Goal: Information Seeking & Learning: Learn about a topic

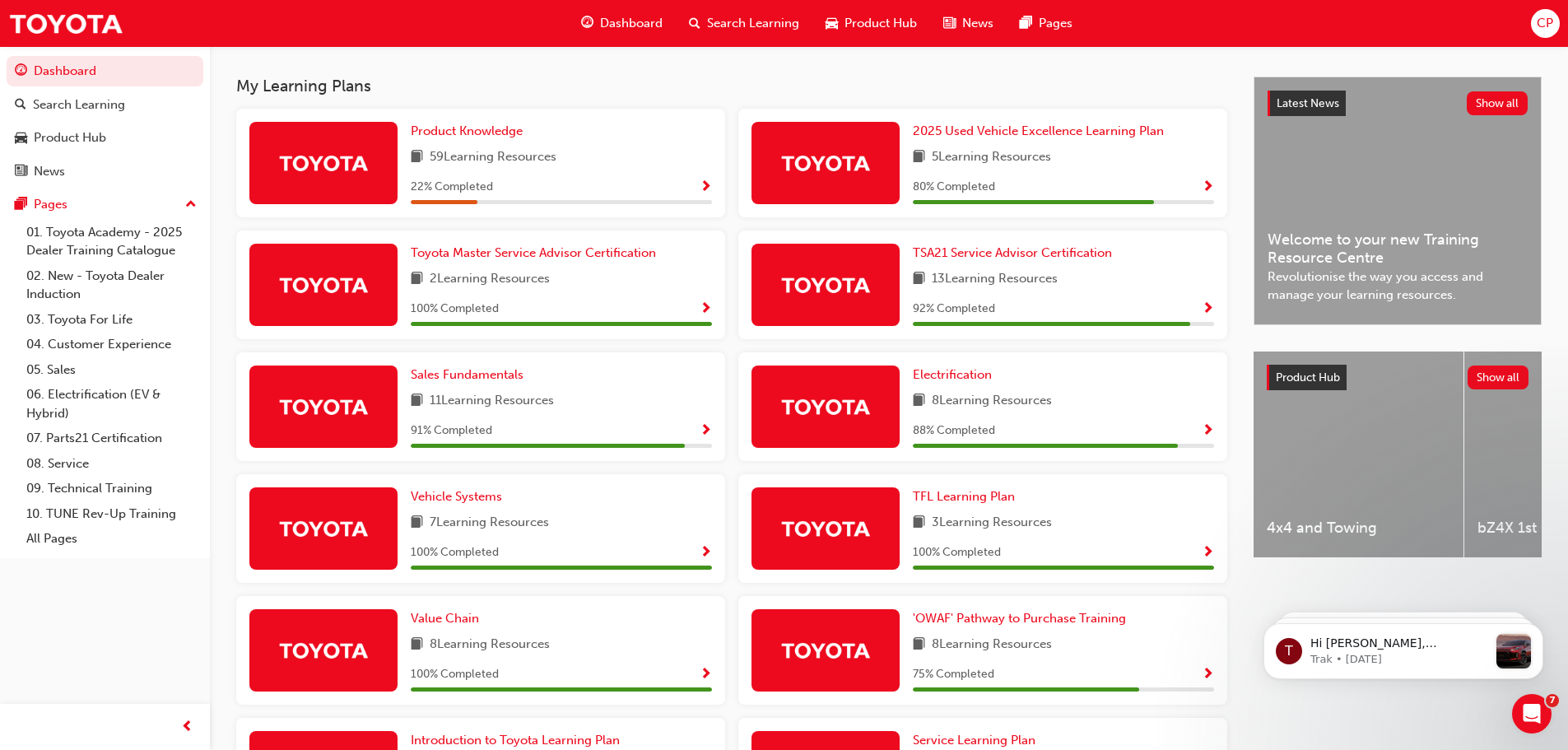
scroll to position [323, 0]
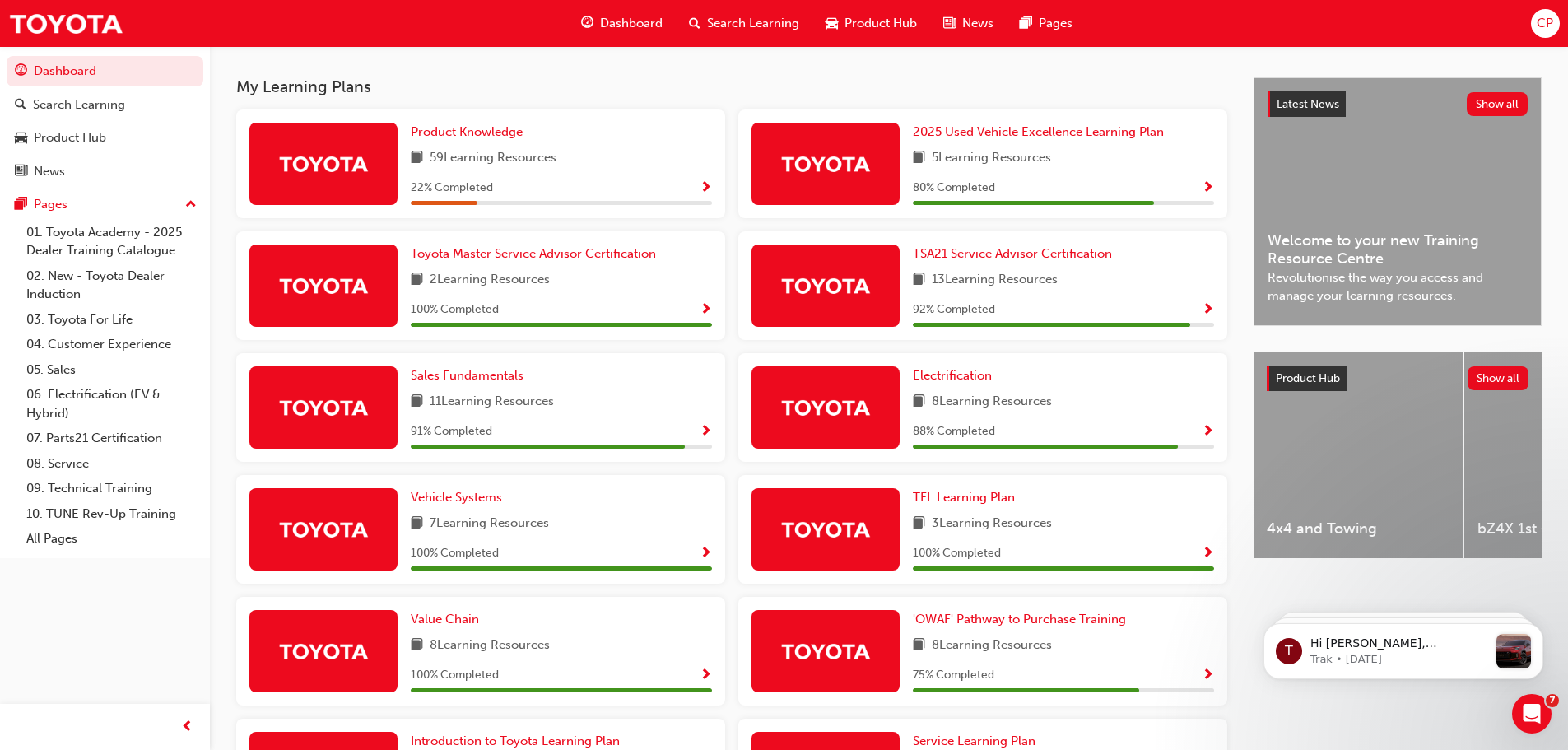
click at [1164, 420] on div "Electrification 8 Learning Resources 88 % Completed" at bounding box center [1064, 407] width 302 height 82
click at [1013, 430] on div "88 % Completed" at bounding box center [1064, 431] width 302 height 21
click at [1215, 440] on div "Electrification 8 Learning Resources 88 % Completed" at bounding box center [982, 407] width 489 height 109
click at [1198, 436] on div "88 % Completed" at bounding box center [1064, 431] width 302 height 21
click at [958, 383] on span "Electrification" at bounding box center [952, 375] width 79 height 15
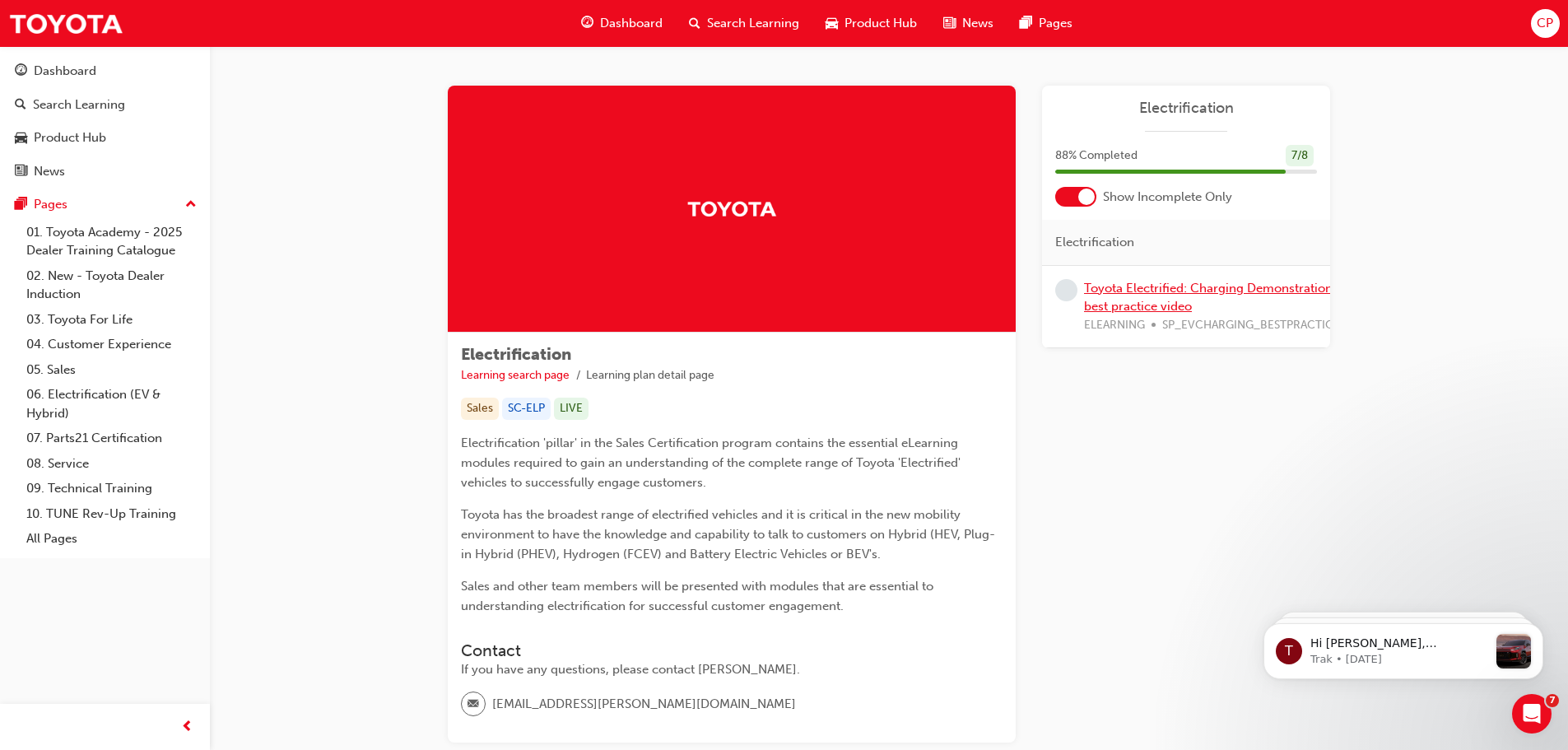
click at [1118, 301] on link "Toyota Electrified: Charging Demonstration best practice video" at bounding box center [1208, 297] width 249 height 34
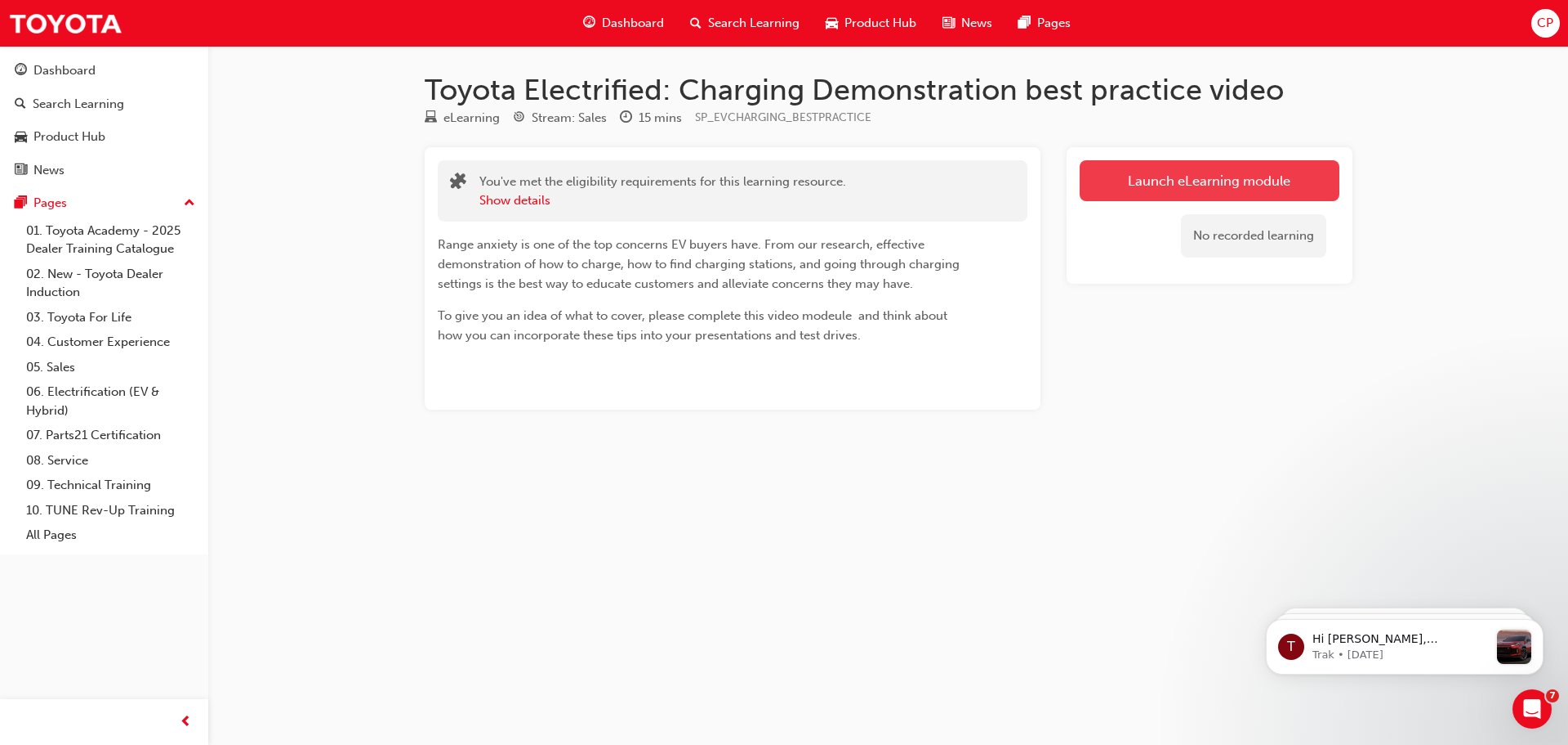
click at [1147, 190] on link "Launch eLearning module" at bounding box center [1210, 181] width 259 height 41
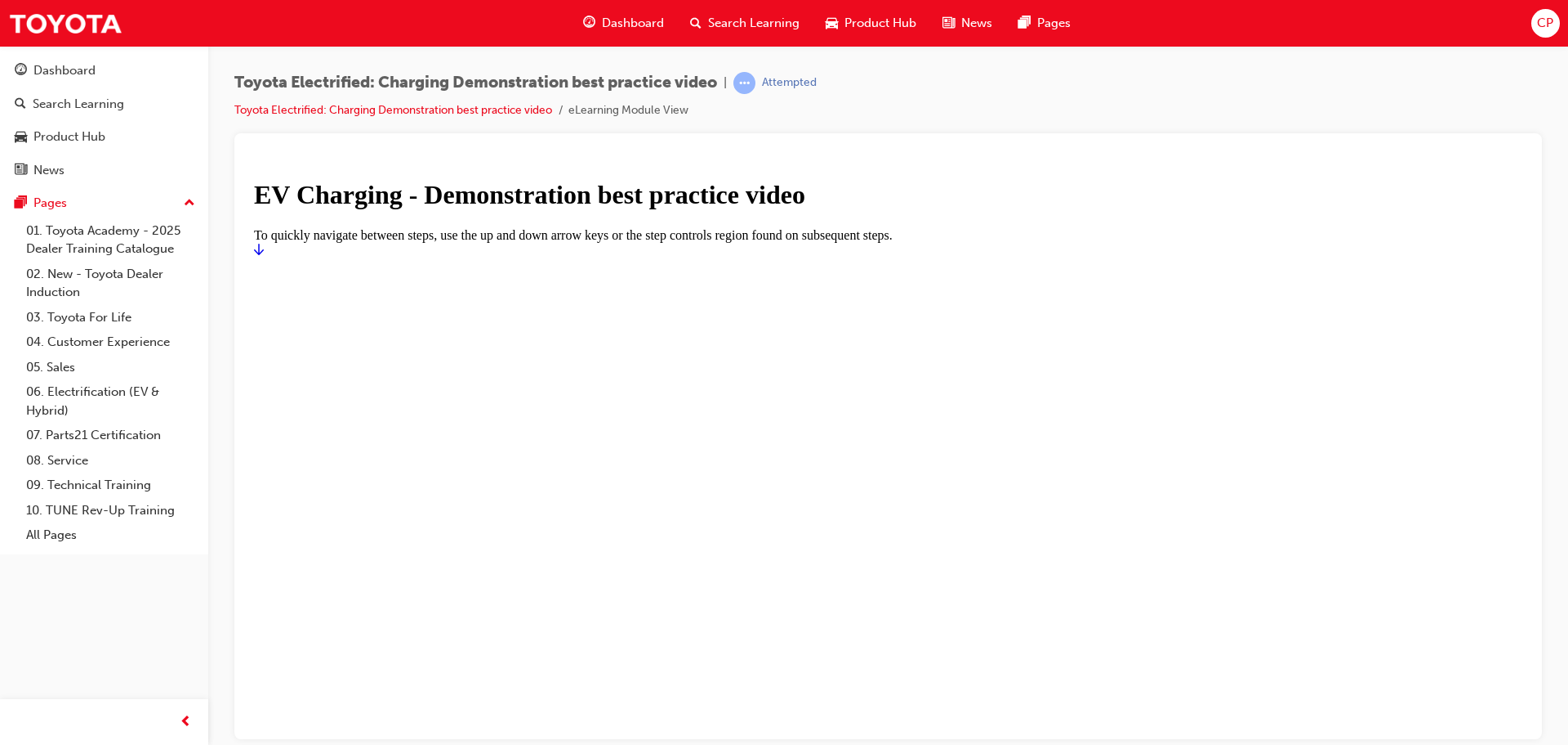
click at [918, 257] on div at bounding box center [888, 257] width 1269 height 0
drag, startPoint x: 1538, startPoint y: 313, endPoint x: 1542, endPoint y: 394, distance: 81.1
click at [1547, 371] on div "Toyota Electrified: Charging Demonstration best practice video | Attempted Toyo…" at bounding box center [889, 374] width 1360 height 658
click at [264, 255] on icon "Start" at bounding box center [258, 249] width 10 height 13
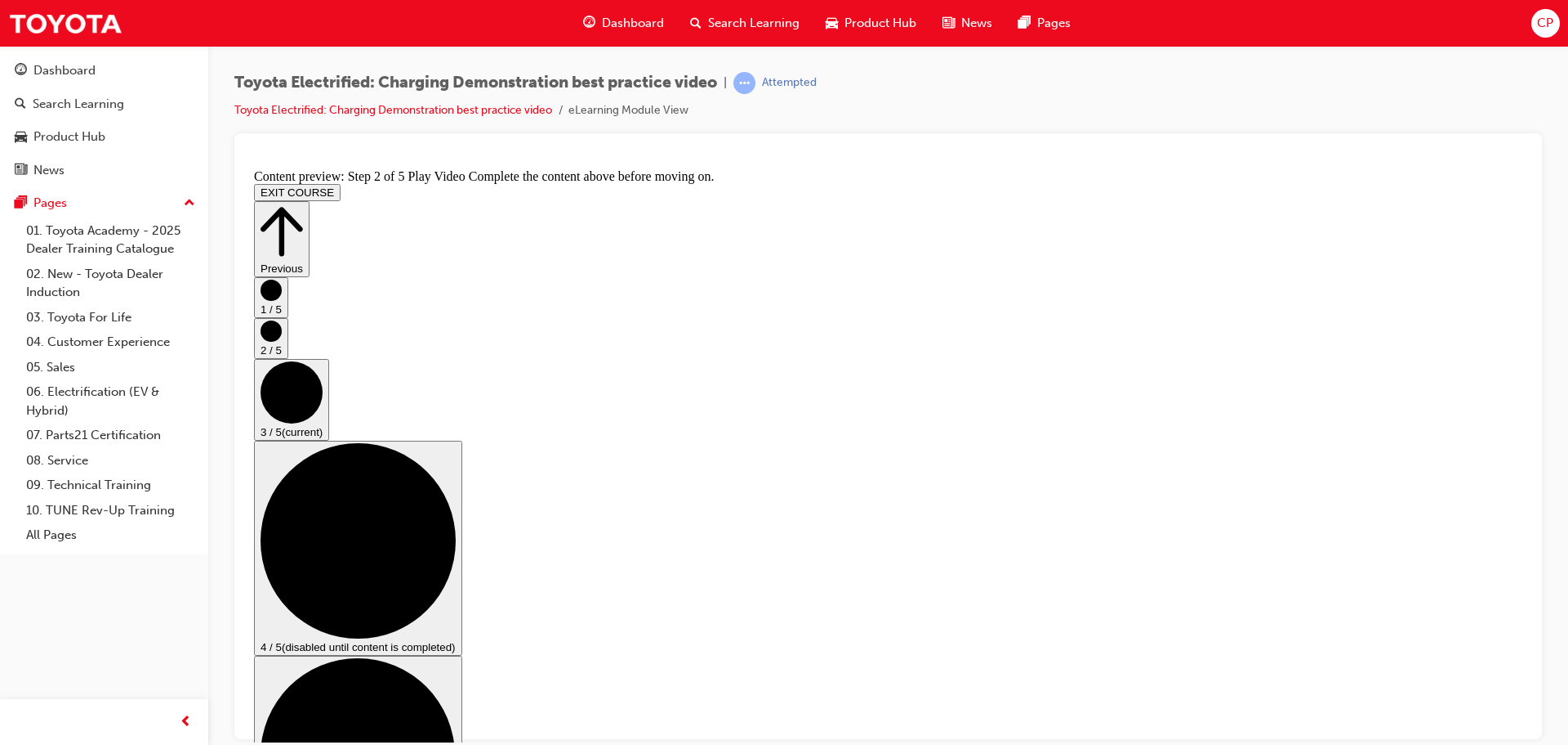
scroll to position [82, 0]
checkbox input "true"
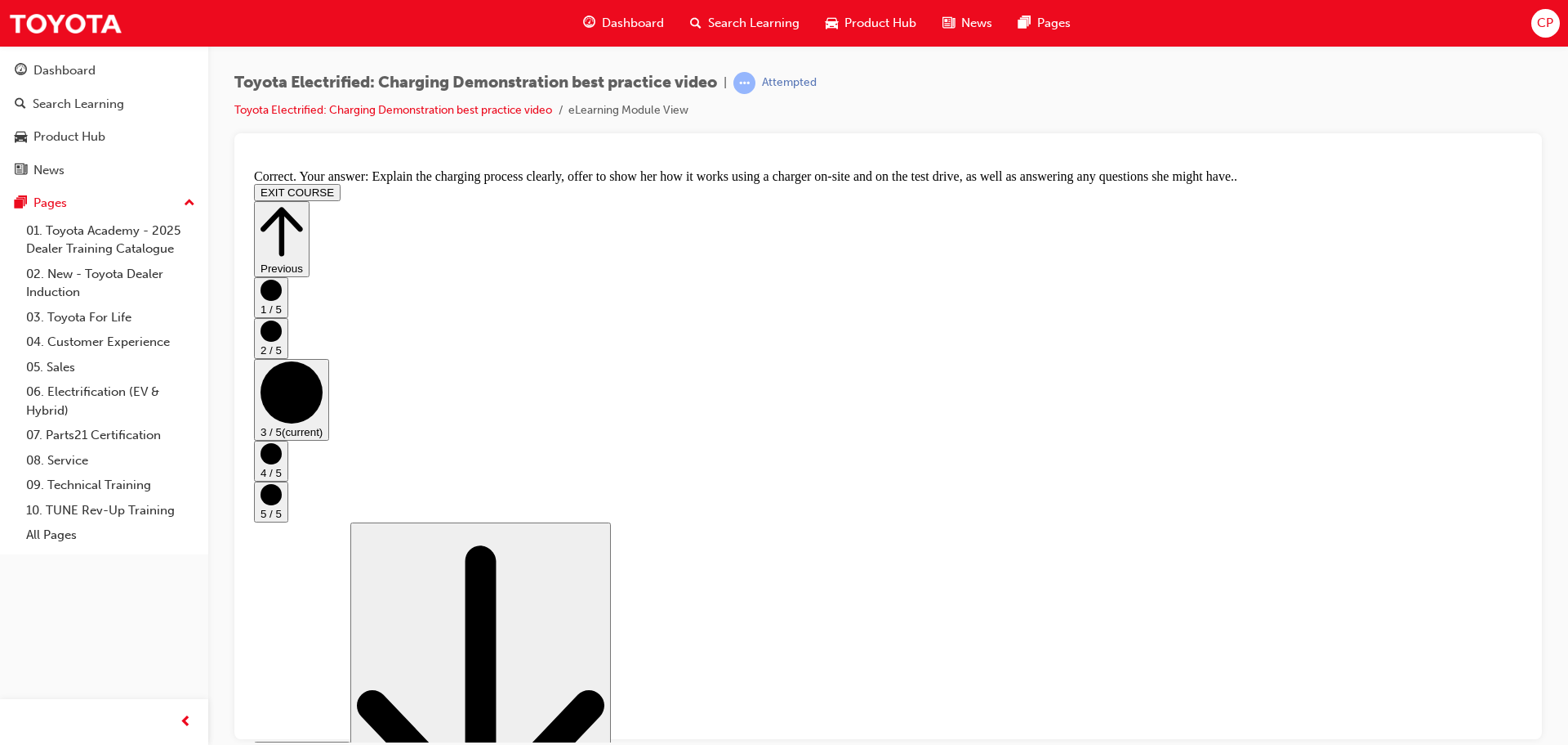
scroll to position [309, 0]
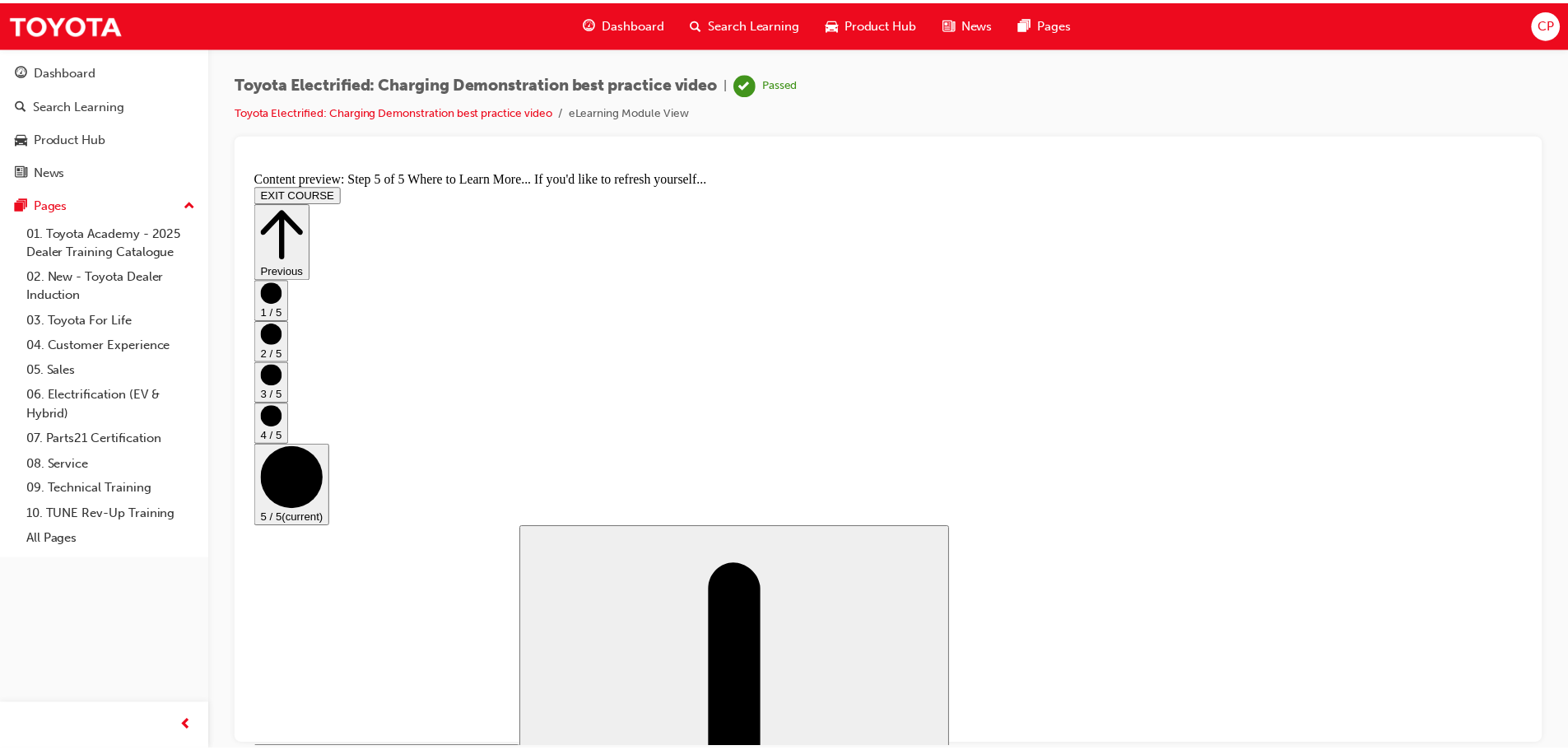
scroll to position [174, 0]
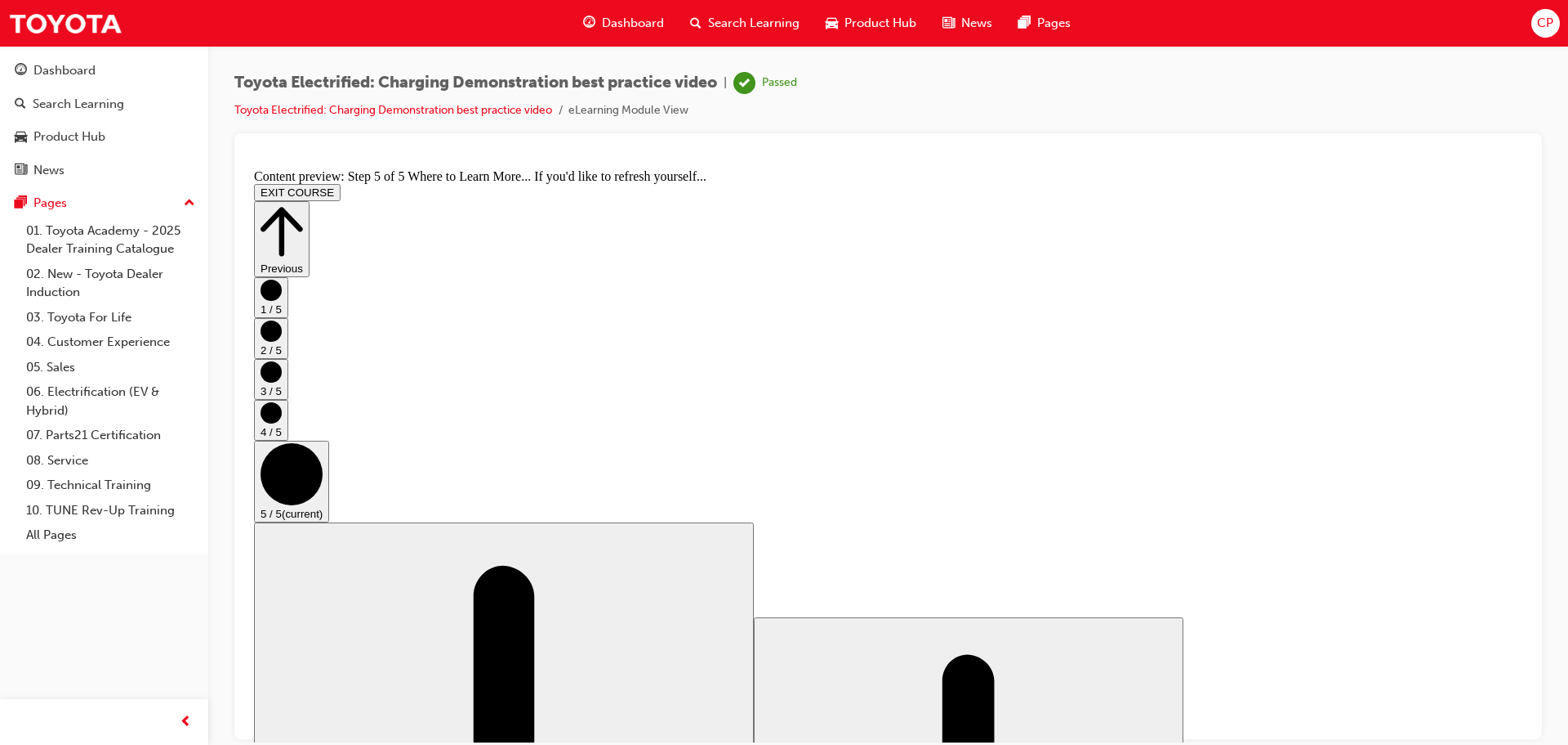
click at [617, 14] on span "Dashboard" at bounding box center [633, 23] width 62 height 19
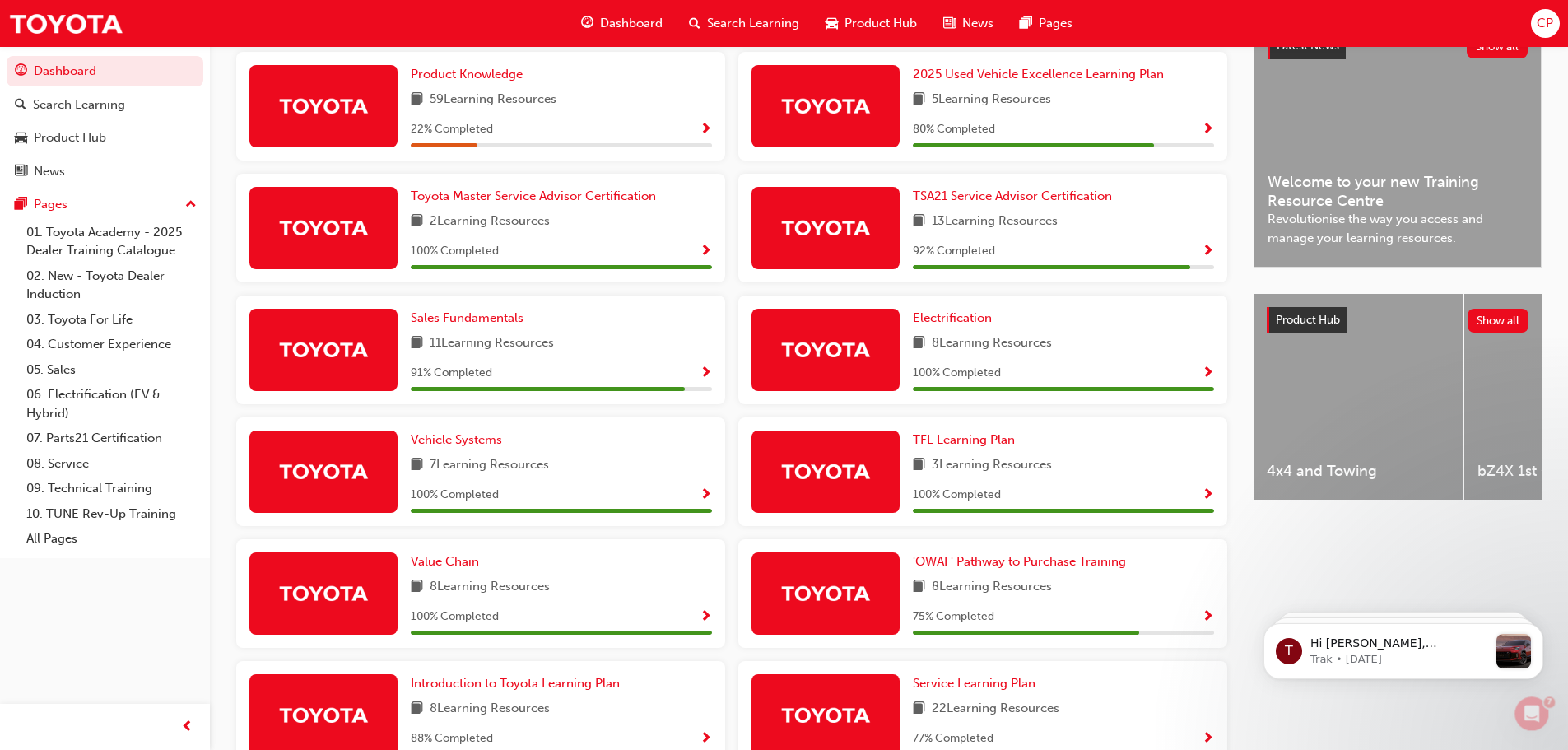
scroll to position [411, 0]
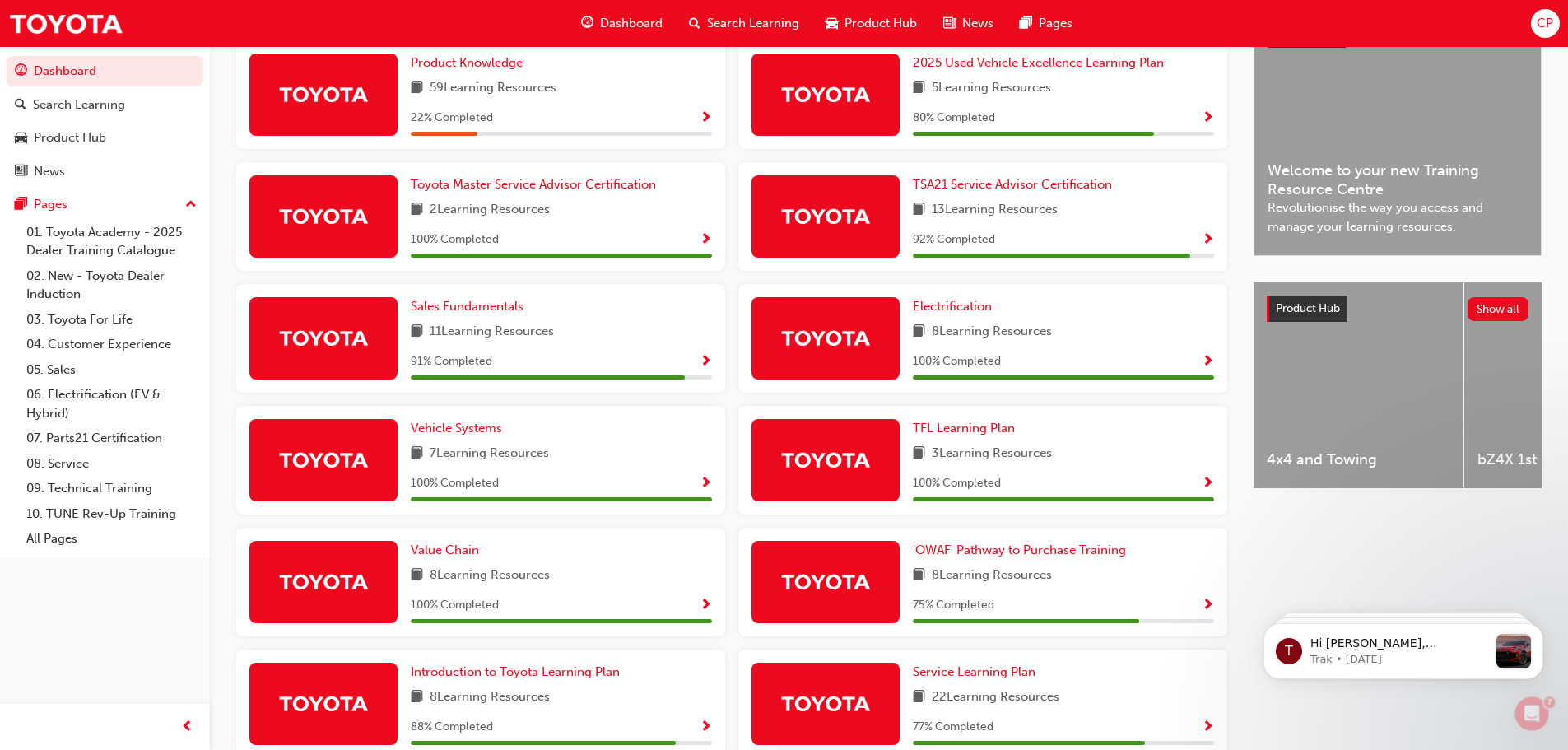
click at [1210, 611] on span "Show Progress" at bounding box center [1208, 606] width 13 height 15
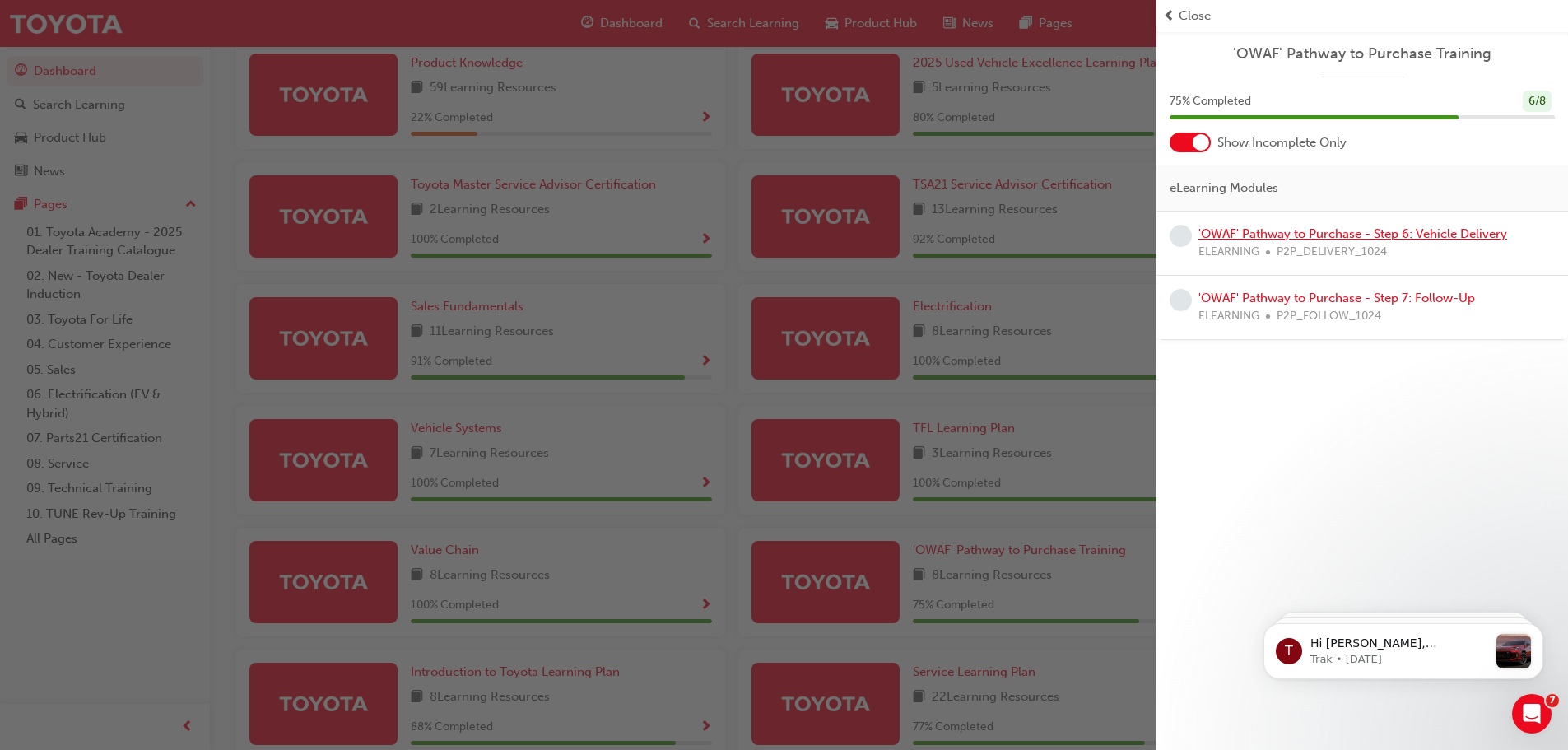
click at [1345, 239] on link "'OWAF' Pathway to Purchase - Step 6: Vehicle Delivery" at bounding box center [1352, 234] width 309 height 15
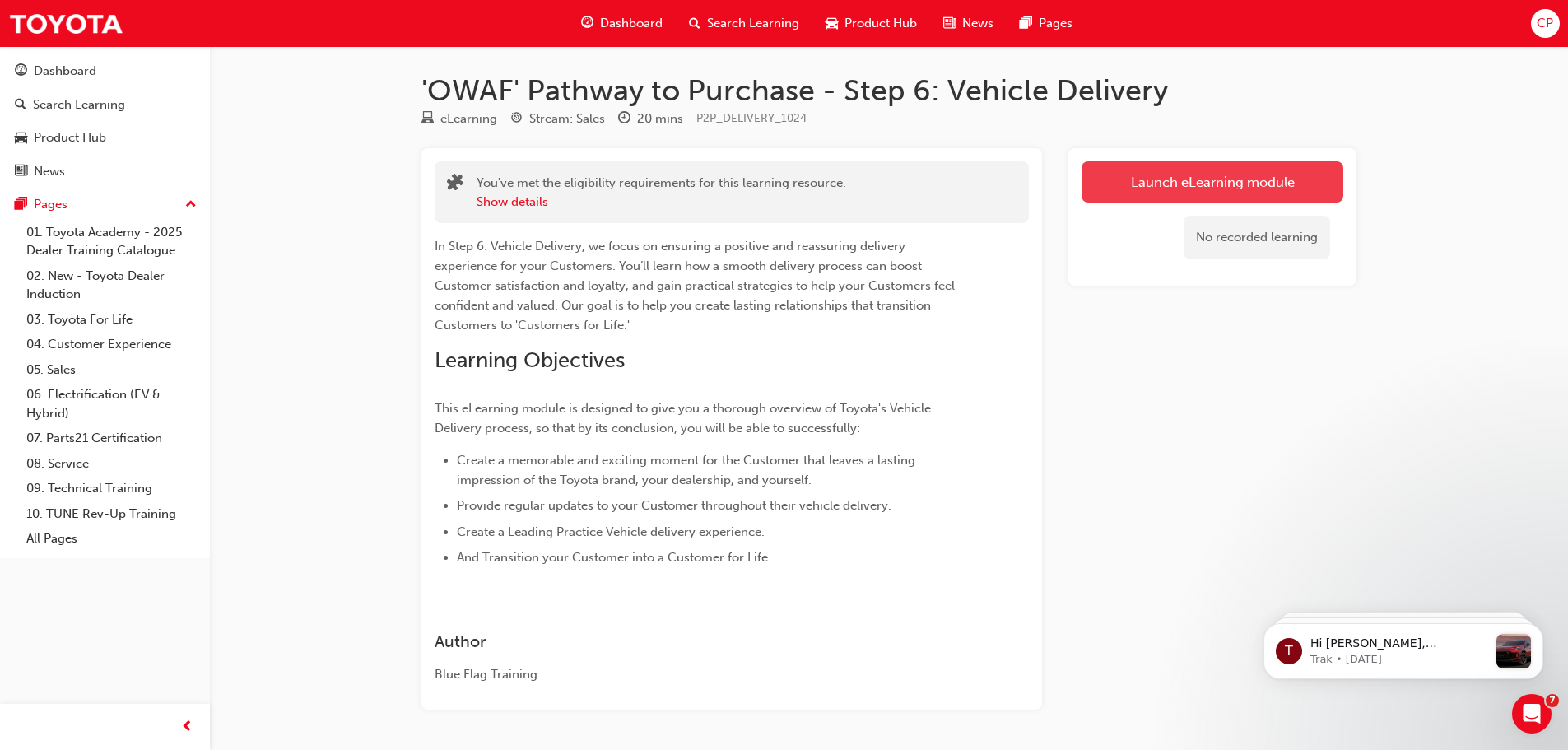
click at [1225, 178] on link "Launch eLearning module" at bounding box center [1213, 182] width 261 height 41
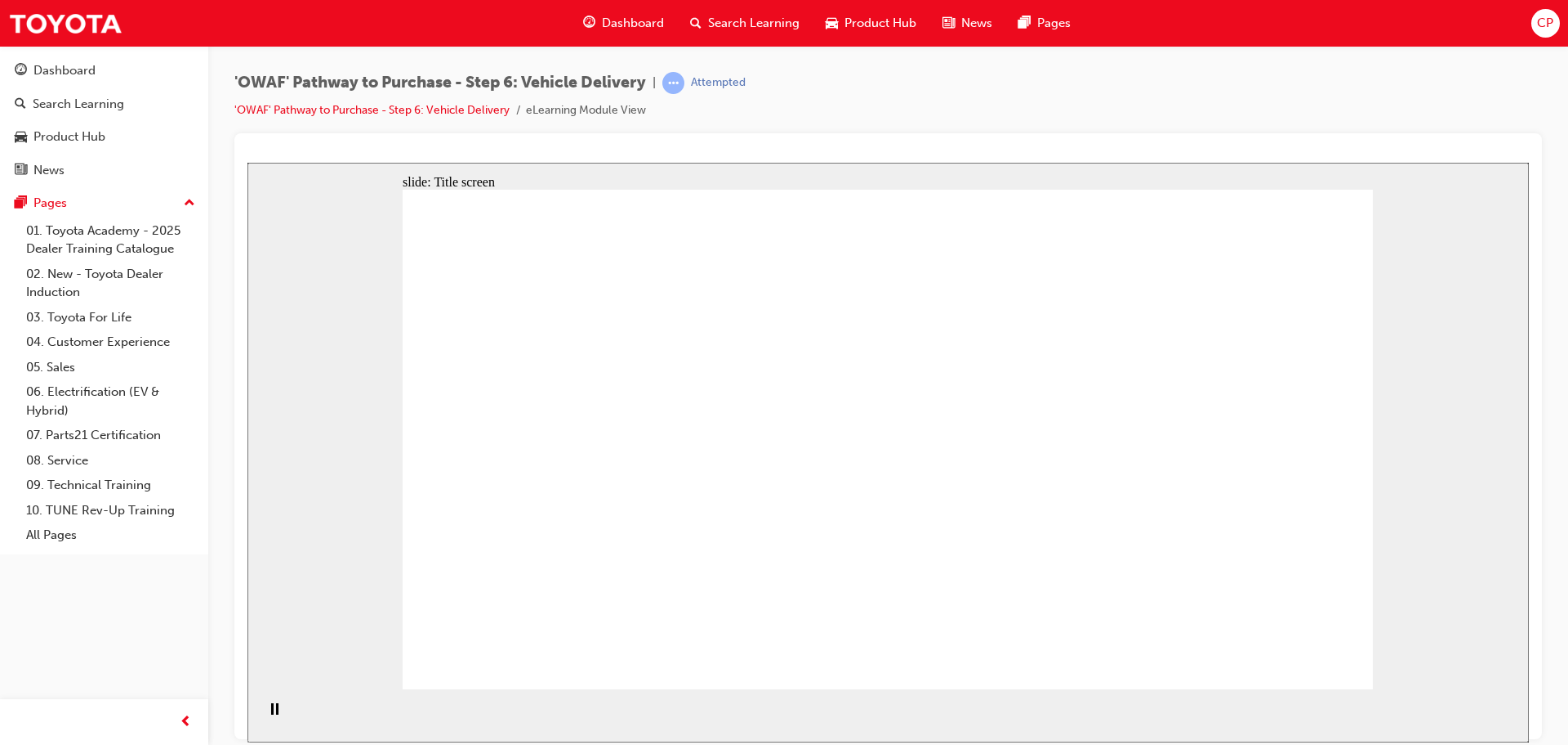
drag, startPoint x: 1135, startPoint y: 642, endPoint x: 1125, endPoint y: 619, distance: 25.1
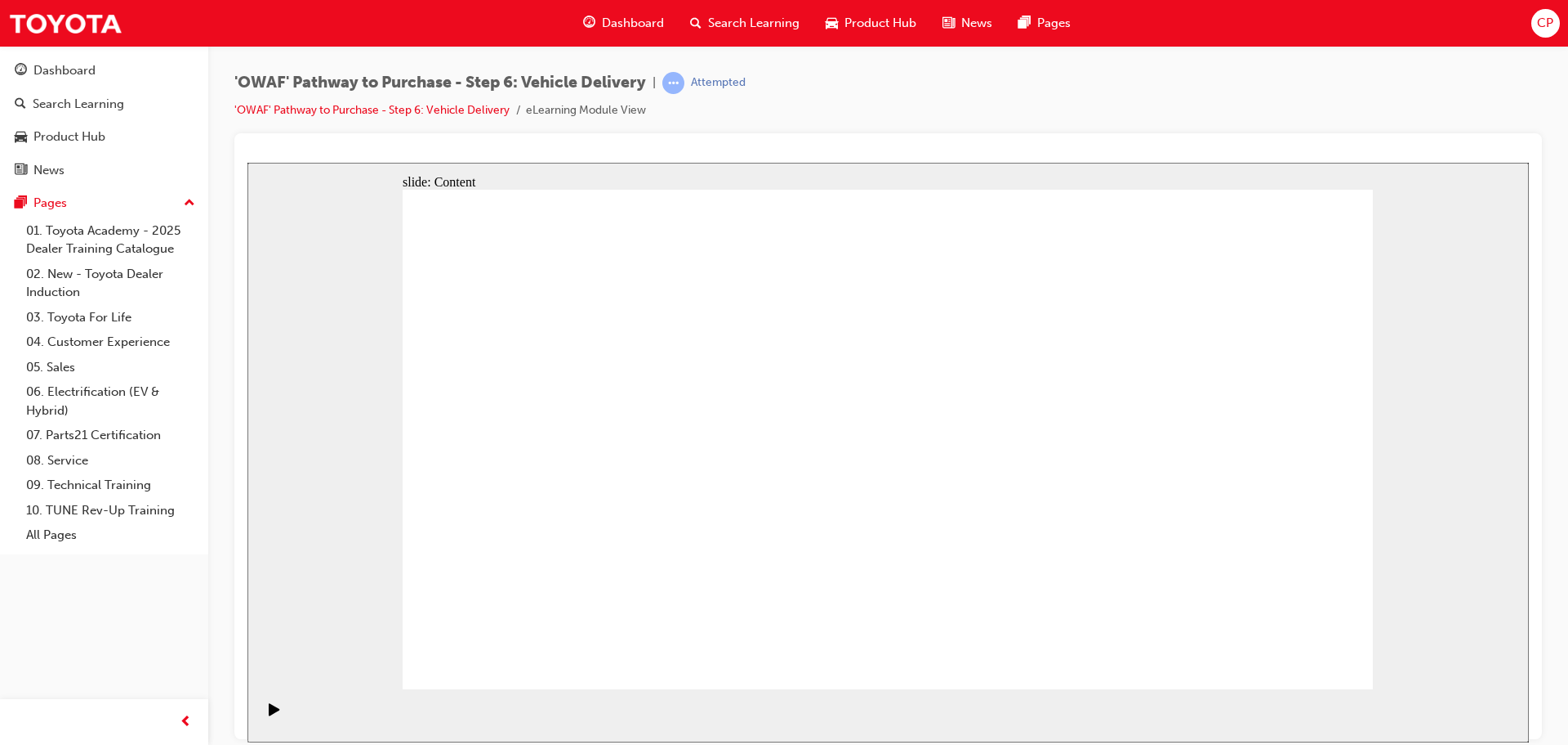
drag, startPoint x: 458, startPoint y: 359, endPoint x: 472, endPoint y: 358, distance: 14.0
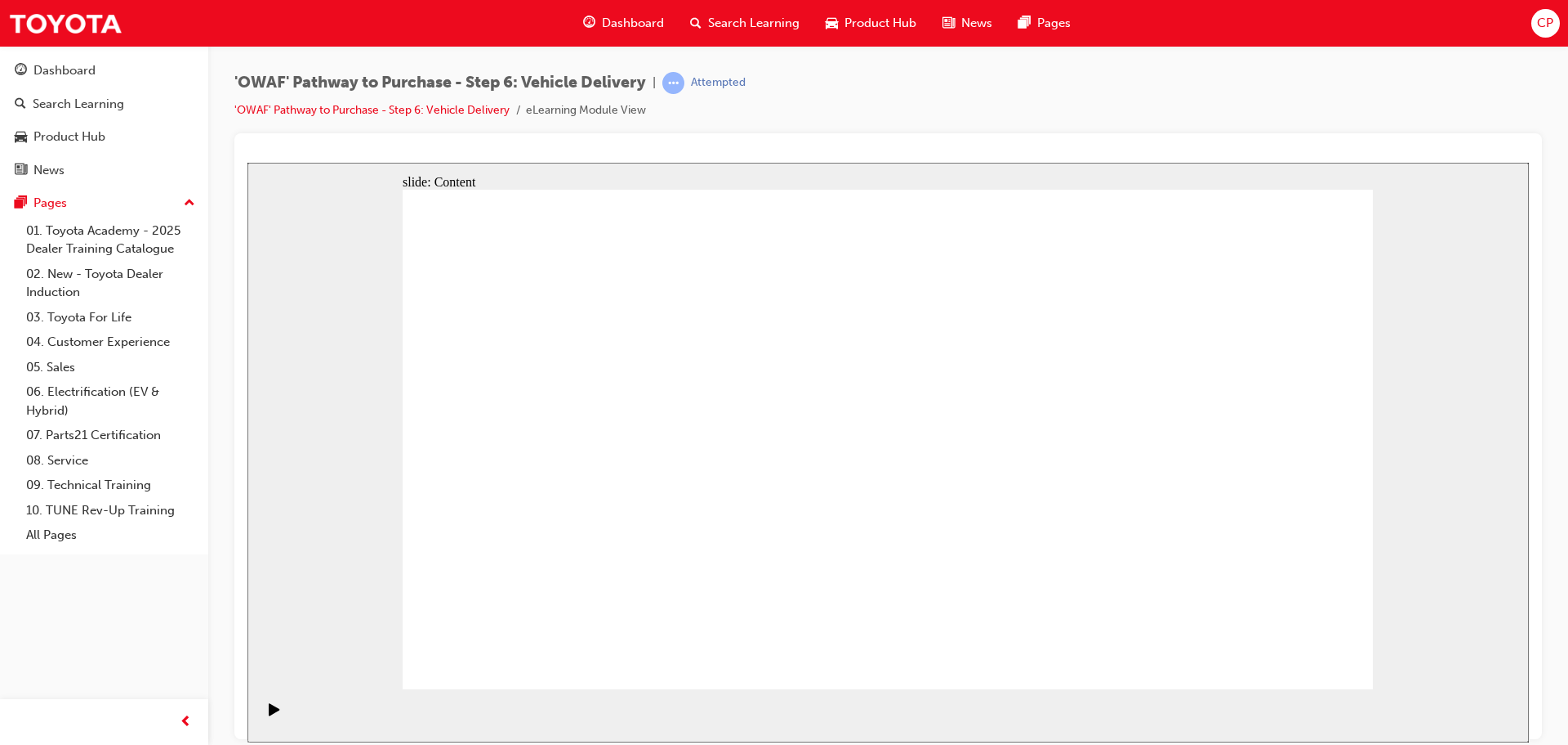
radio input "true"
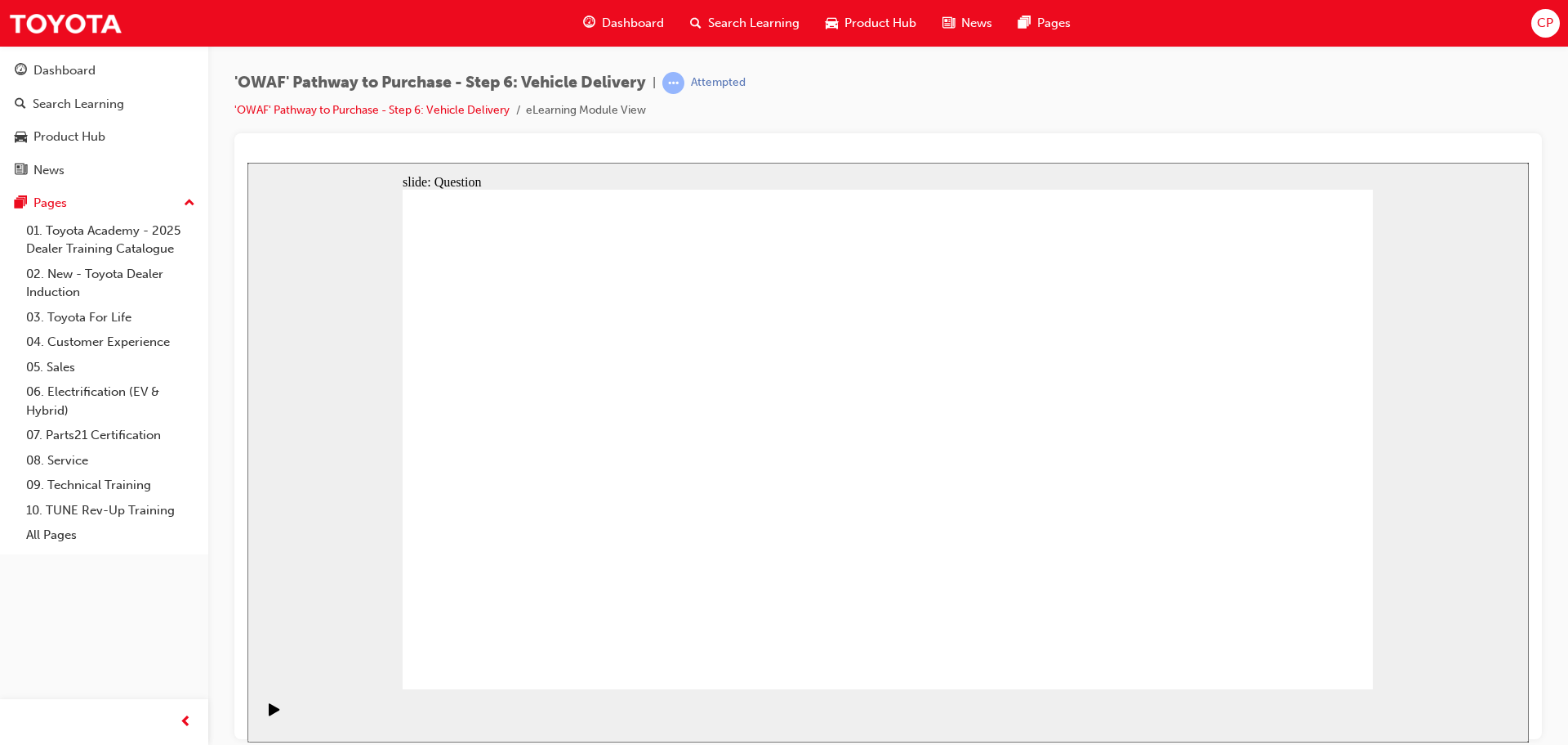
drag, startPoint x: 745, startPoint y: 606, endPoint x: 784, endPoint y: 406, distance: 203.8
drag, startPoint x: 868, startPoint y: 539, endPoint x: 1039, endPoint y: 400, distance: 220.4
drag, startPoint x: 1034, startPoint y: 552, endPoint x: 615, endPoint y: 462, distance: 428.6
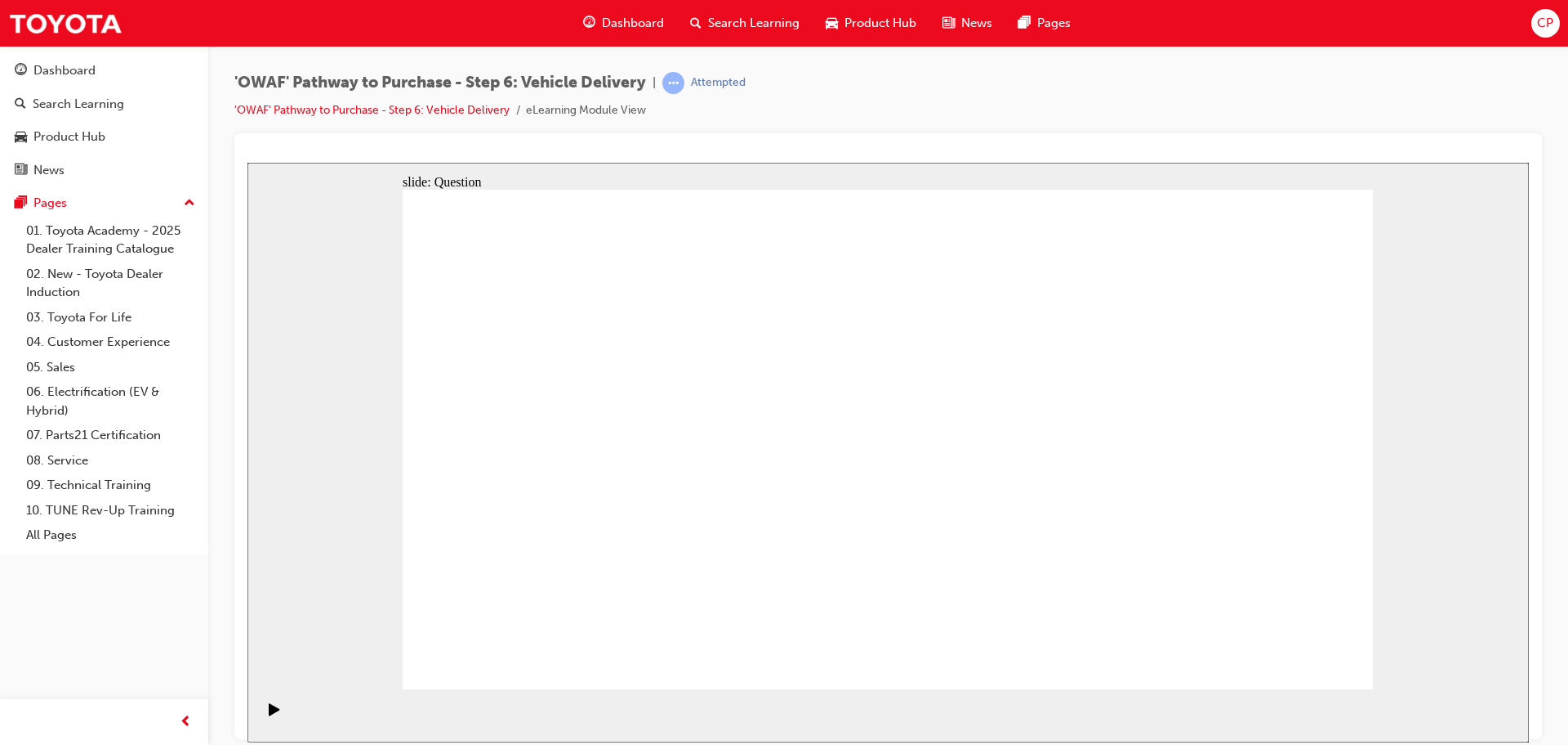
drag, startPoint x: 707, startPoint y: 397, endPoint x: 628, endPoint y: 613, distance: 230.0
drag, startPoint x: 660, startPoint y: 546, endPoint x: 697, endPoint y: 399, distance: 151.6
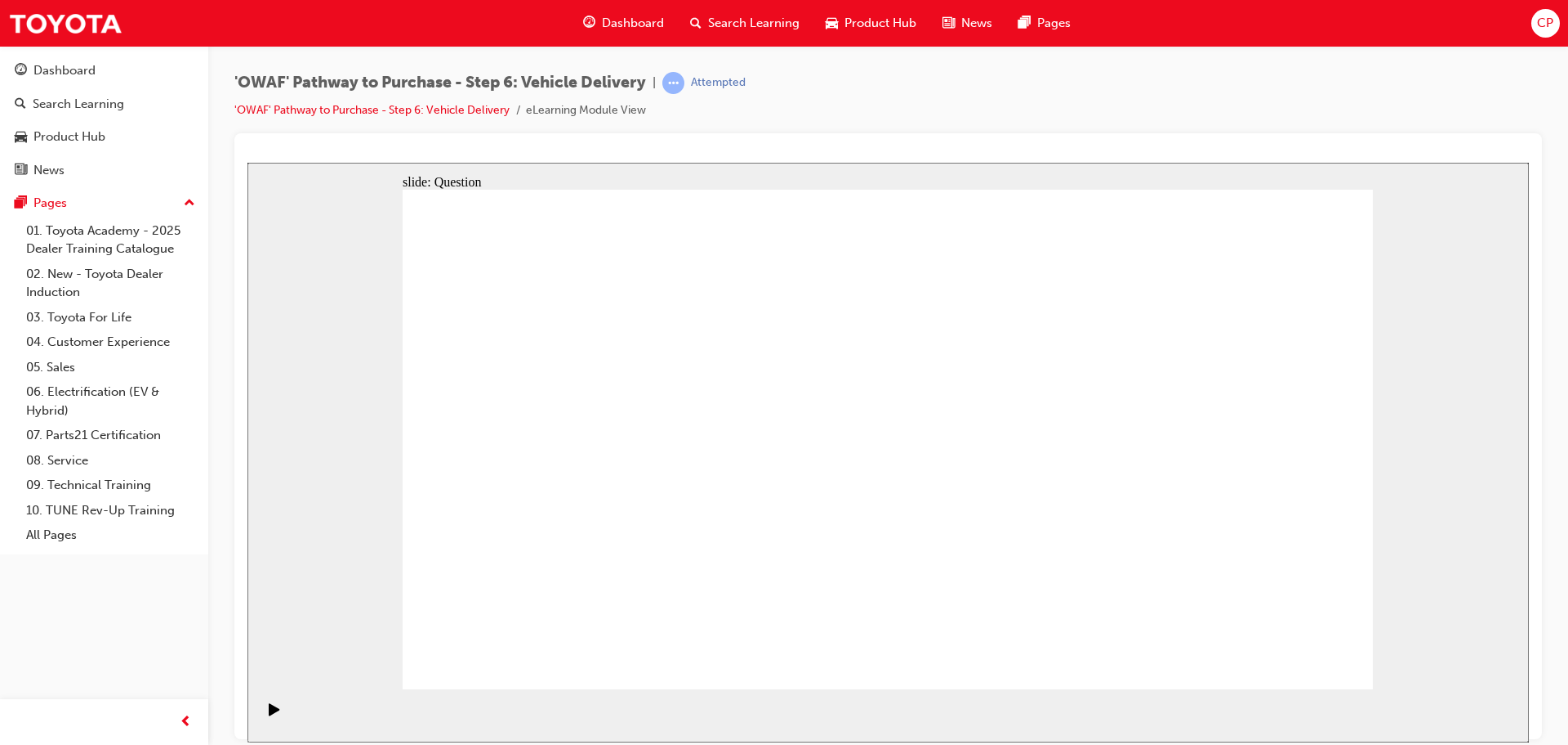
checkbox input "true"
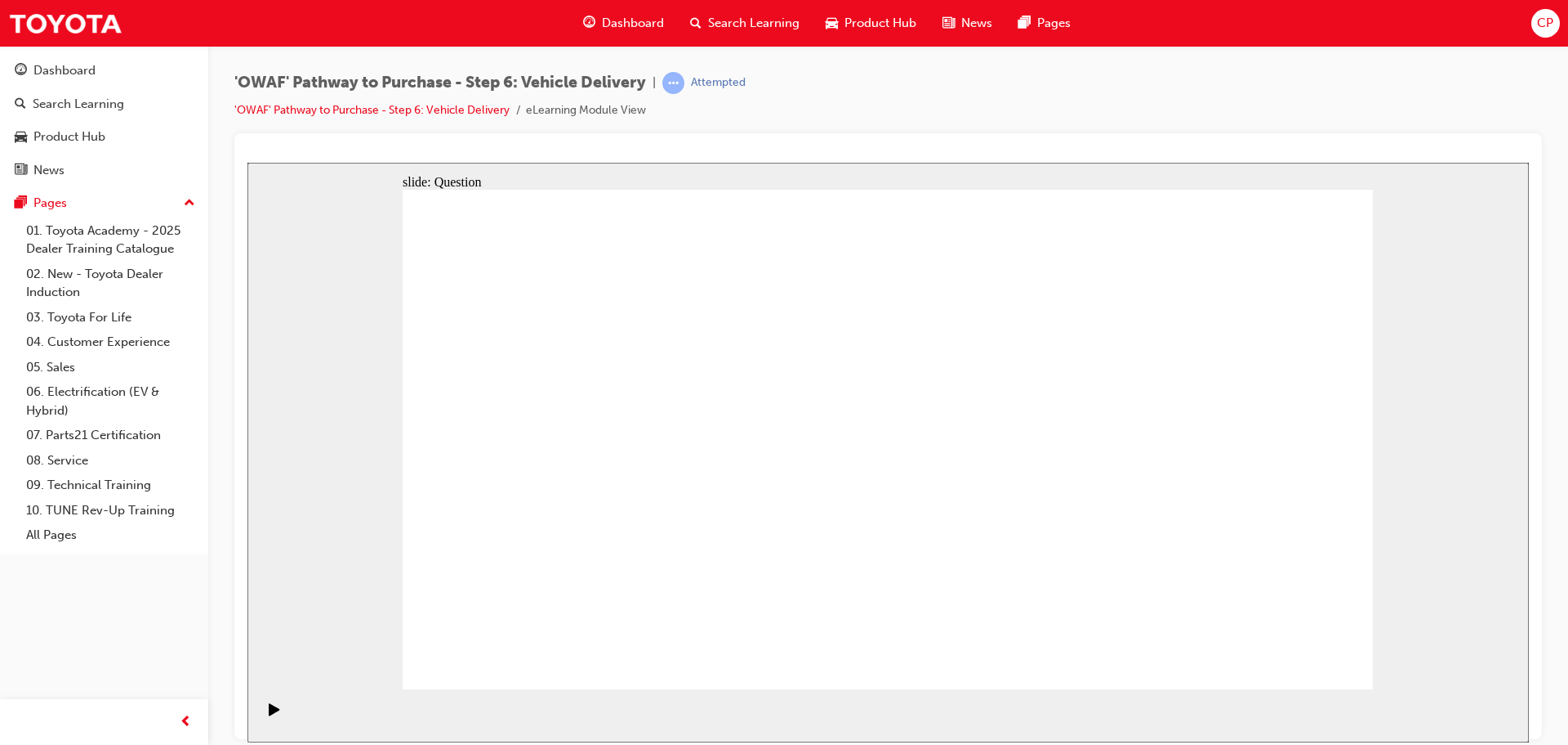
checkbox input "true"
drag, startPoint x: 1224, startPoint y: 452, endPoint x: 528, endPoint y: 491, distance: 697.1
drag, startPoint x: 1219, startPoint y: 465, endPoint x: 603, endPoint y: 537, distance: 620.2
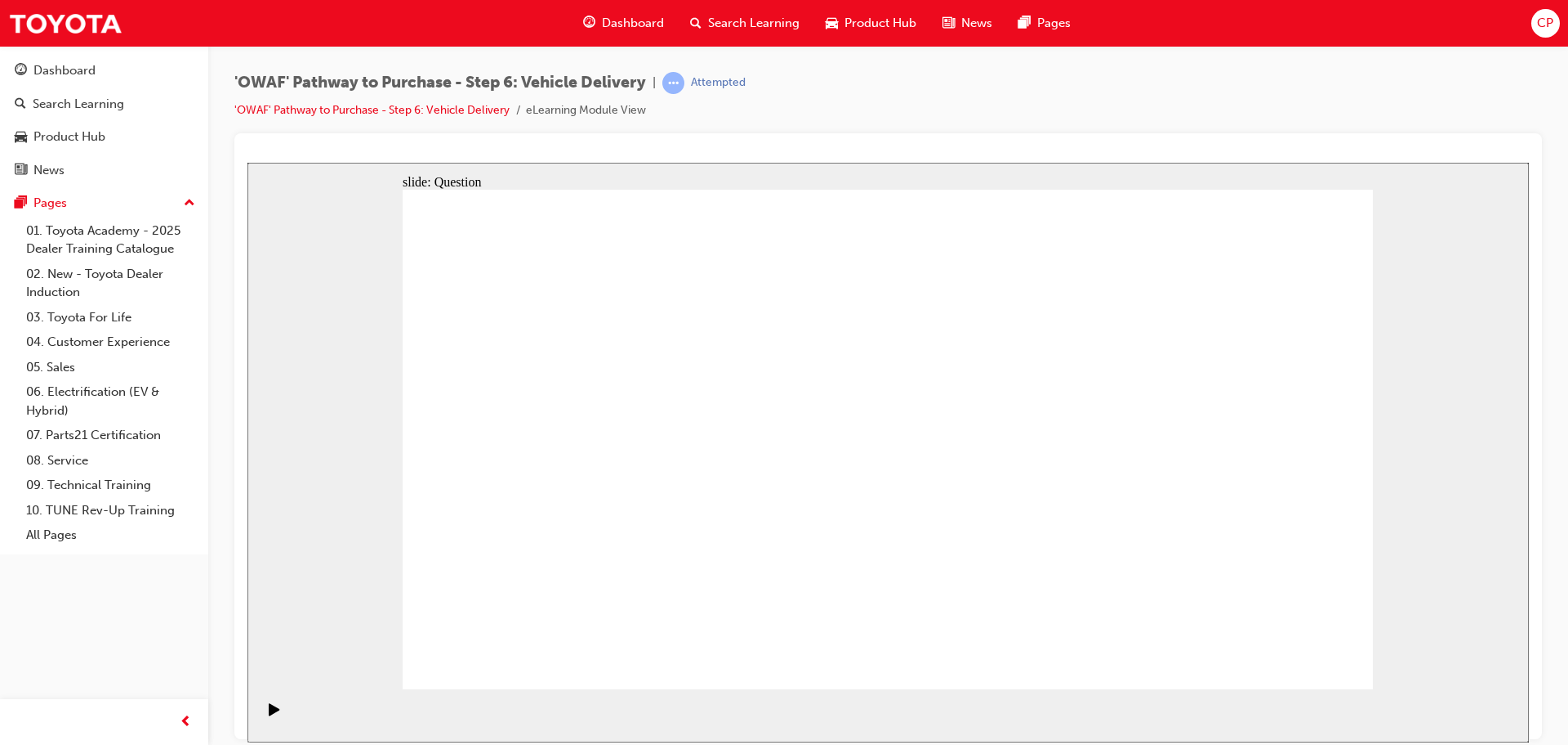
drag, startPoint x: 1244, startPoint y: 469, endPoint x: 913, endPoint y: 558, distance: 342.8
drag, startPoint x: 1218, startPoint y: 480, endPoint x: 638, endPoint y: 554, distance: 584.7
drag, startPoint x: 1236, startPoint y: 469, endPoint x: 622, endPoint y: 523, distance: 616.4
drag, startPoint x: 1254, startPoint y: 456, endPoint x: 923, endPoint y: 539, distance: 341.2
drag, startPoint x: 1226, startPoint y: 465, endPoint x: 535, endPoint y: 550, distance: 696.2
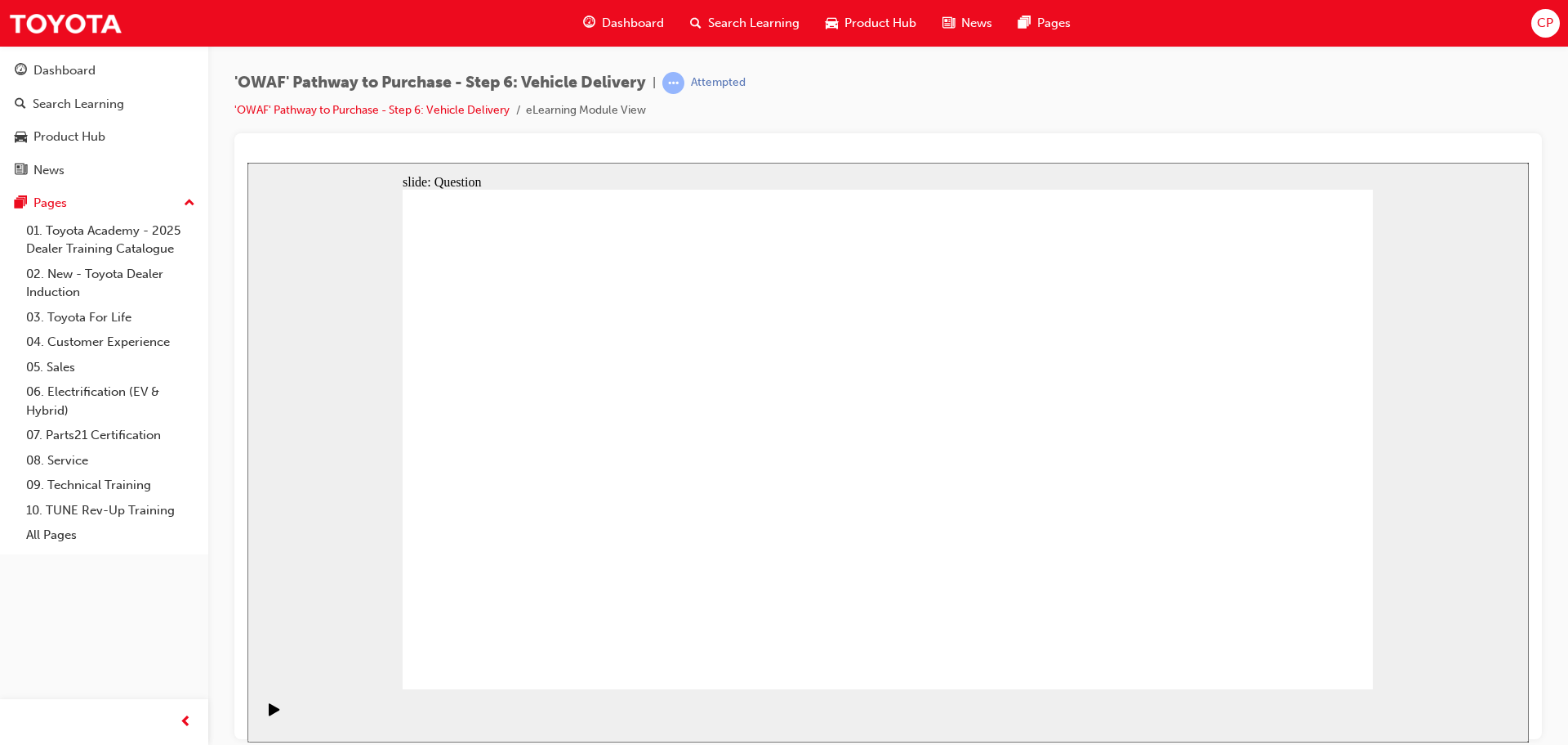
drag, startPoint x: 1254, startPoint y: 458, endPoint x: 613, endPoint y: 515, distance: 643.5
radio input "true"
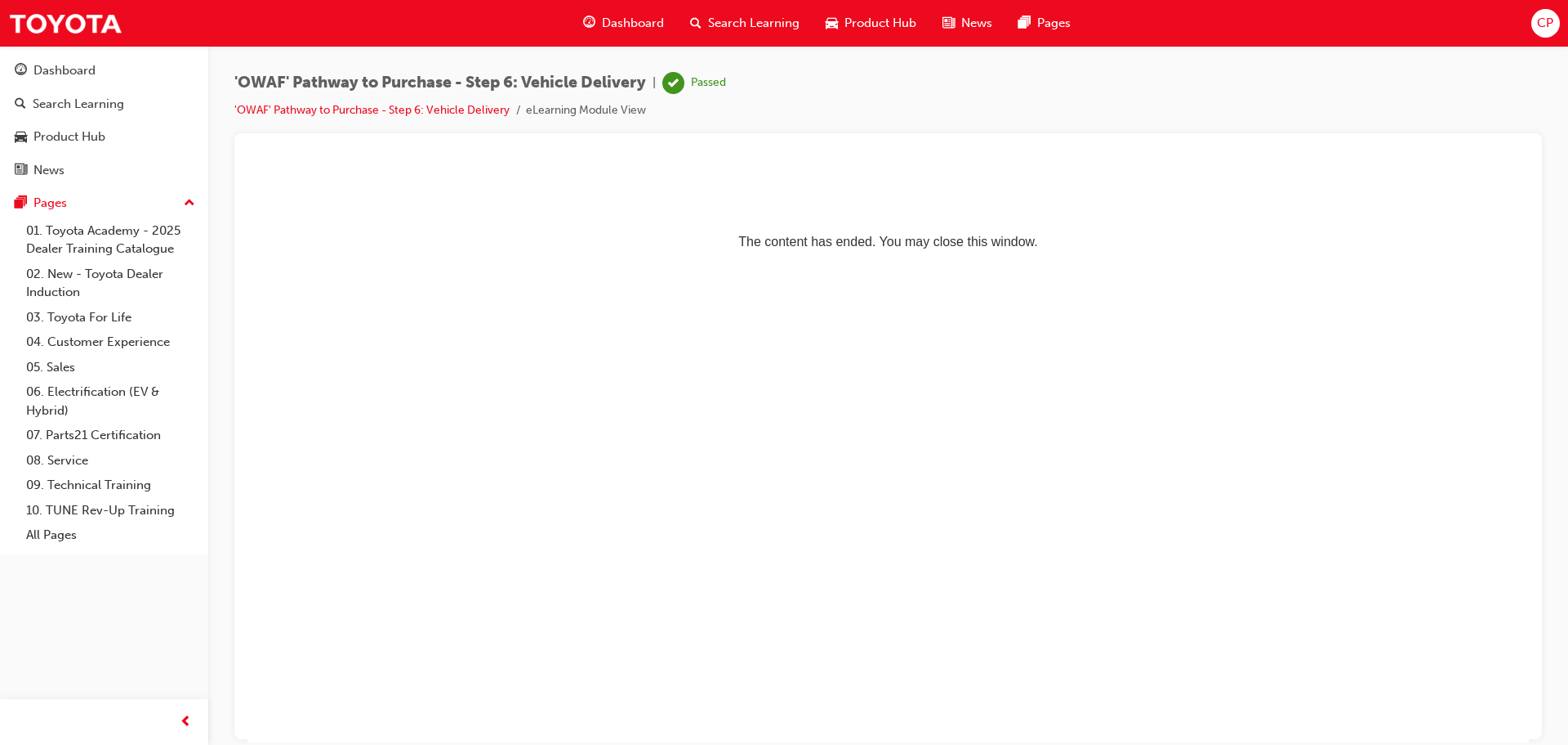
click at [646, 20] on span "Dashboard" at bounding box center [633, 23] width 62 height 19
